Goal: Navigation & Orientation: Find specific page/section

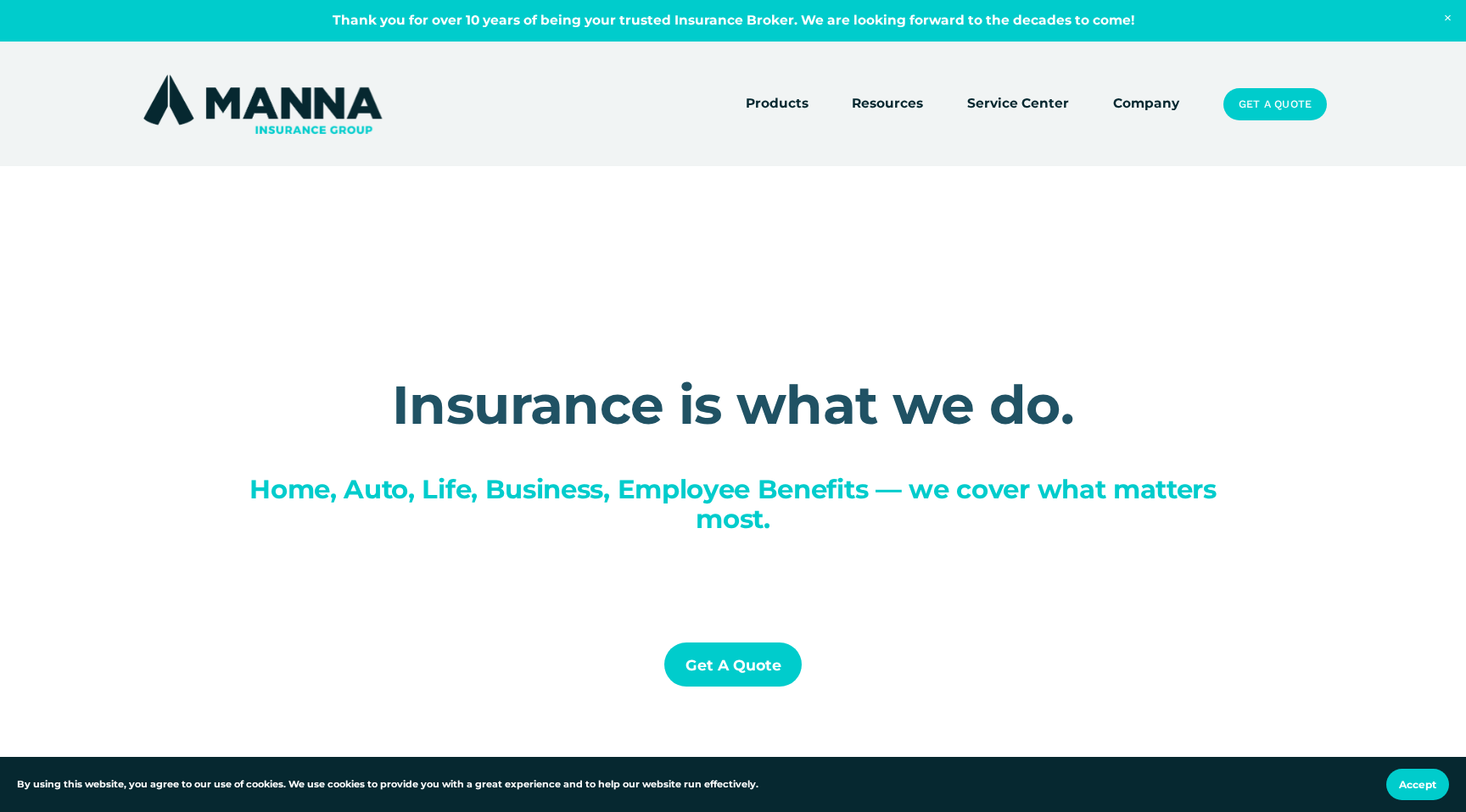
click at [1156, 104] on link "Company" at bounding box center [1146, 104] width 66 height 24
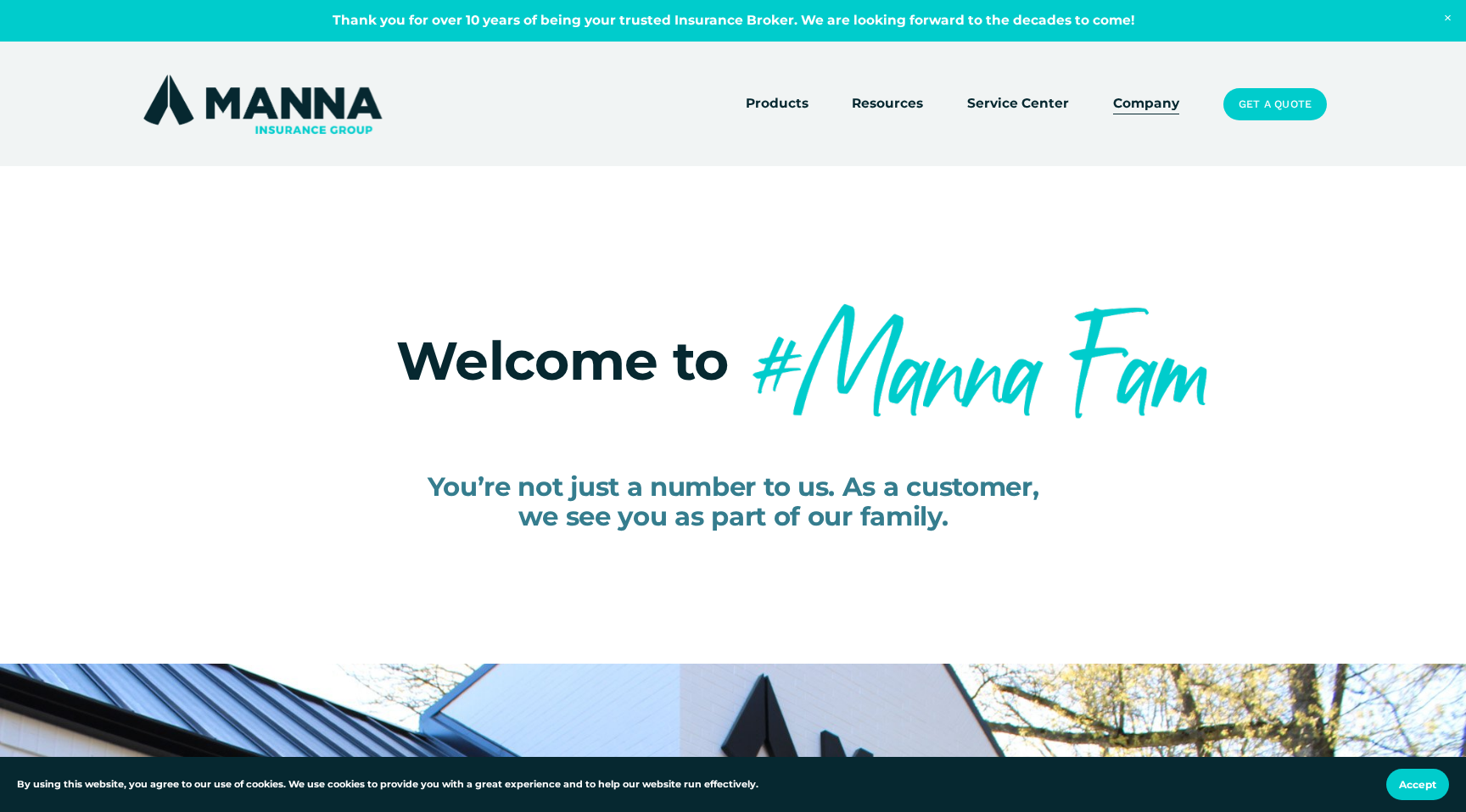
click at [1037, 103] on link "Service Center" at bounding box center [1019, 104] width 102 height 24
